Goal: Transaction & Acquisition: Purchase product/service

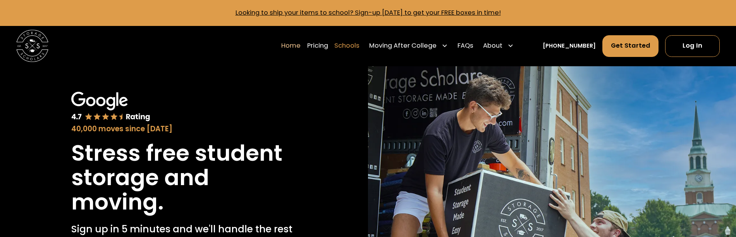
click at [359, 47] on link "Schools" at bounding box center [346, 45] width 25 height 22
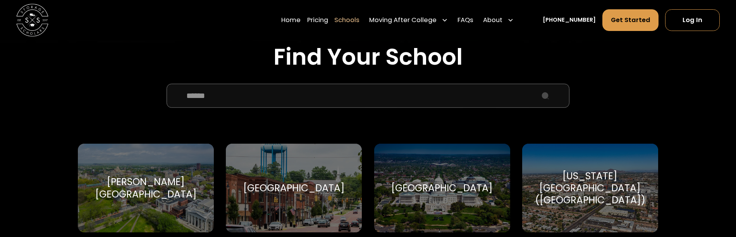
scroll to position [271, 0]
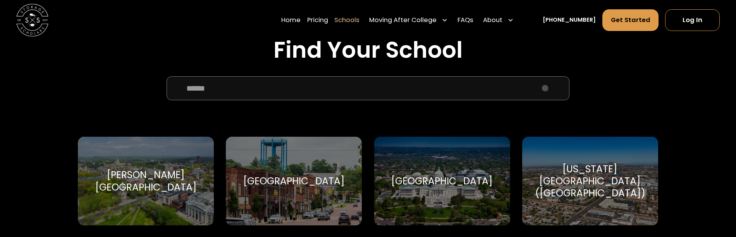
click at [272, 92] on input "School Select Form" at bounding box center [368, 88] width 403 height 24
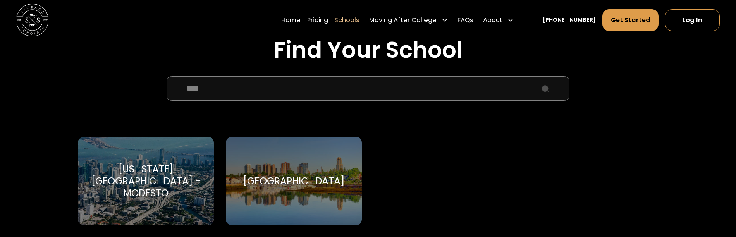
type input "****"
click at [308, 170] on div "[GEOGRAPHIC_DATA] [GEOGRAPHIC_DATA]" at bounding box center [294, 181] width 136 height 89
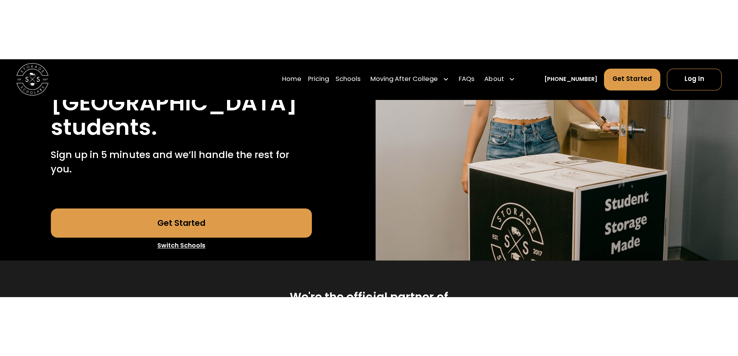
scroll to position [155, 0]
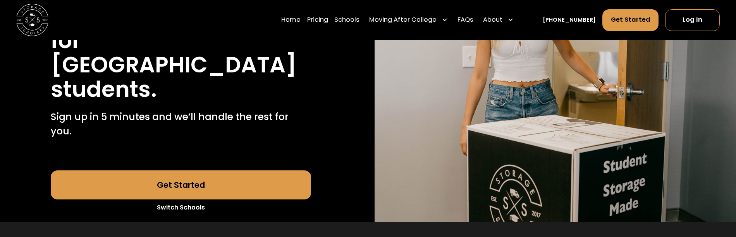
click at [198, 170] on link "Get Started" at bounding box center [181, 184] width 260 height 29
